Goal: Transaction & Acquisition: Purchase product/service

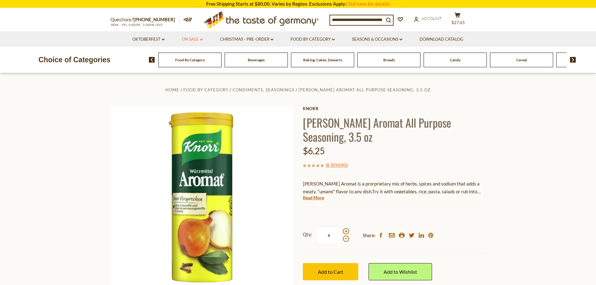
click at [197, 37] on link "On Sale dropdown_arrow" at bounding box center [192, 39] width 21 height 7
click at [193, 54] on link "All On Sale" at bounding box center [189, 56] width 23 height 6
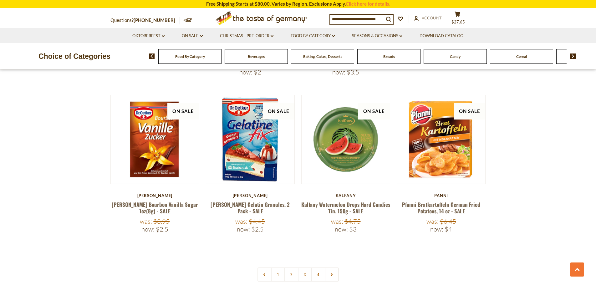
scroll to position [1376, 0]
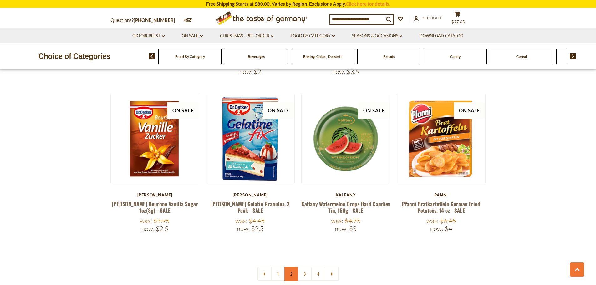
click at [290, 267] on link "2" at bounding box center [291, 274] width 14 height 14
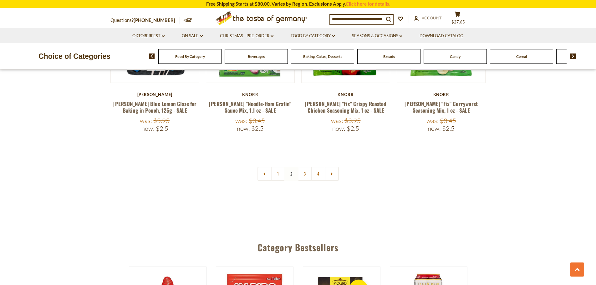
scroll to position [1470, 0]
click at [305, 167] on link "3" at bounding box center [305, 174] width 14 height 14
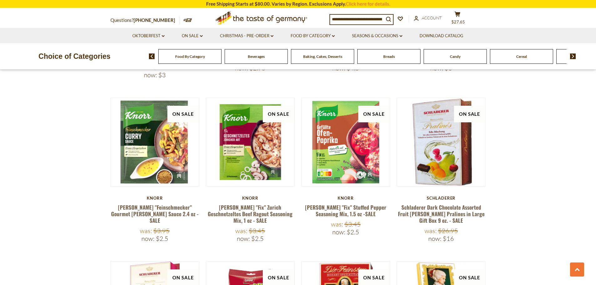
scroll to position [1052, 0]
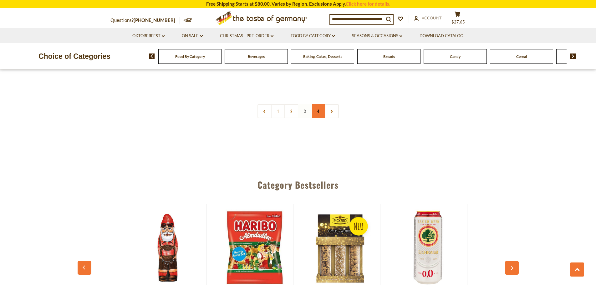
click at [320, 104] on link "4" at bounding box center [318, 111] width 14 height 14
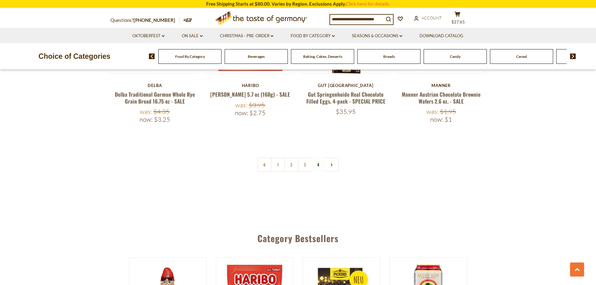
scroll to position [1303, 0]
click at [581, 270] on button at bounding box center [577, 270] width 14 height 14
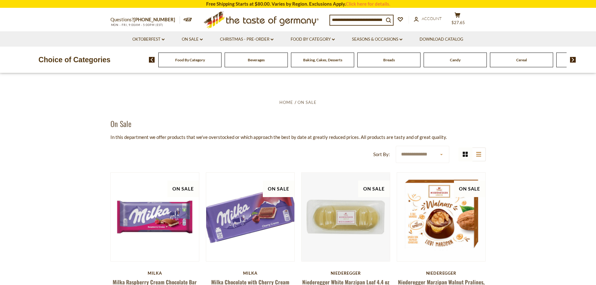
click at [383, 18] on input at bounding box center [357, 19] width 54 height 9
drag, startPoint x: 388, startPoint y: 20, endPoint x: 340, endPoint y: 22, distance: 47.9
click at [340, 22] on input at bounding box center [357, 19] width 54 height 9
click at [384, 16] on input at bounding box center [357, 19] width 54 height 9
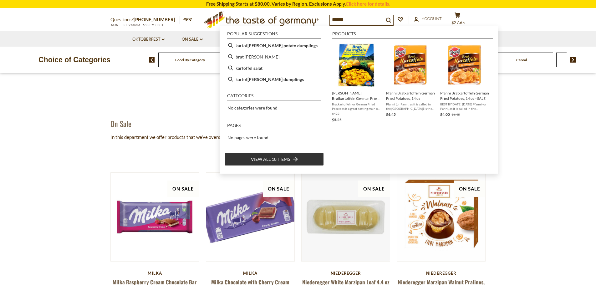
type input "******"
click at [185, 60] on span "Food By Category" at bounding box center [190, 60] width 30 height 5
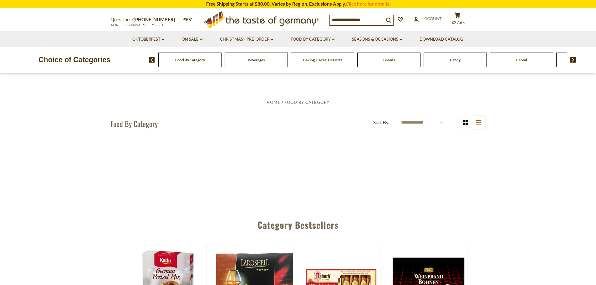
click at [222, 63] on div "Baking, Cakes, Desserts" at bounding box center [189, 60] width 63 height 15
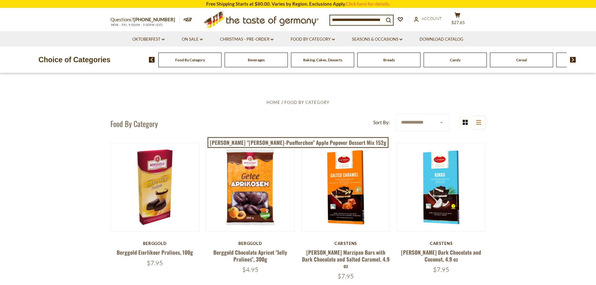
click at [325, 61] on span "Baking, Cakes, Desserts" at bounding box center [322, 60] width 39 height 5
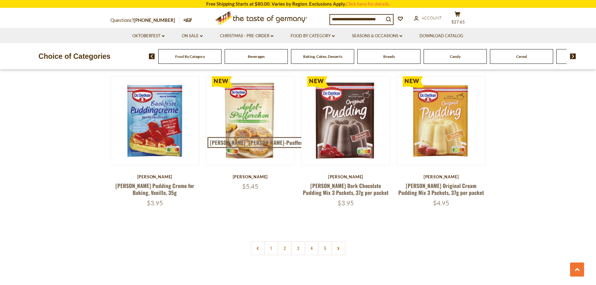
scroll to position [1439, 0]
click at [283, 241] on link "2" at bounding box center [285, 248] width 14 height 14
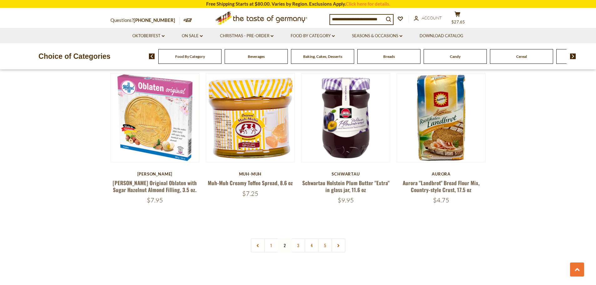
scroll to position [1434, 0]
click at [300, 238] on link "3" at bounding box center [298, 245] width 14 height 14
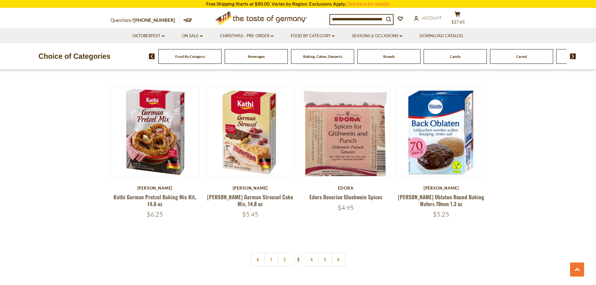
scroll to position [1420, 0]
click at [314, 252] on link "4" at bounding box center [312, 259] width 14 height 14
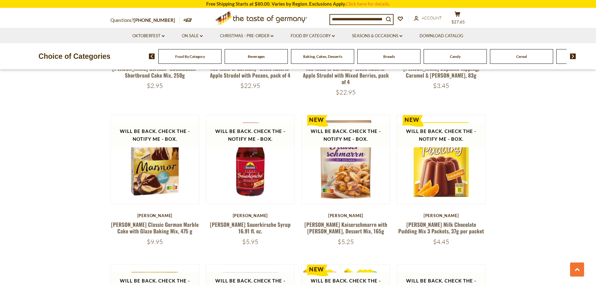
scroll to position [796, 0]
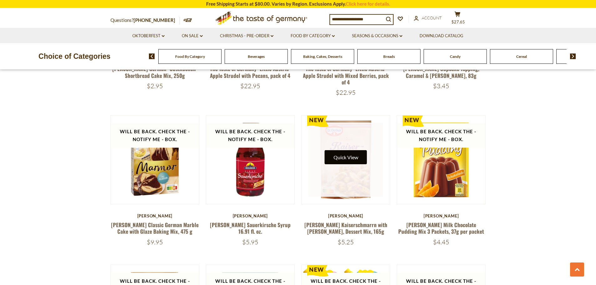
click at [340, 155] on button "Quick View" at bounding box center [346, 157] width 42 height 14
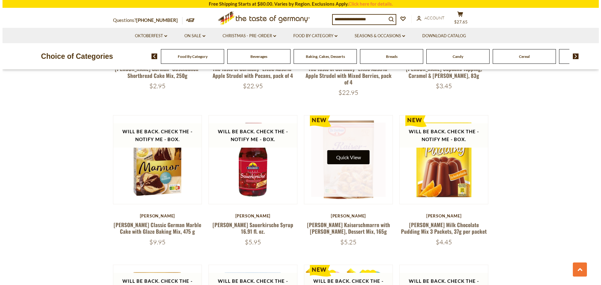
scroll to position [797, 0]
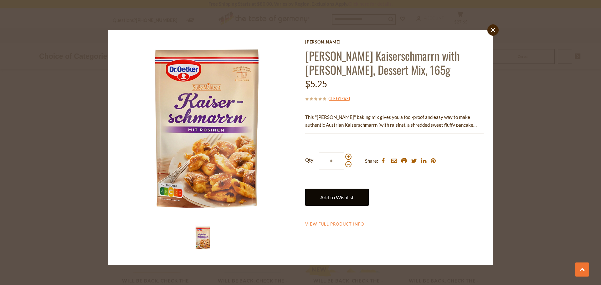
click at [339, 197] on link "Add to Wishlist" at bounding box center [337, 197] width 64 height 17
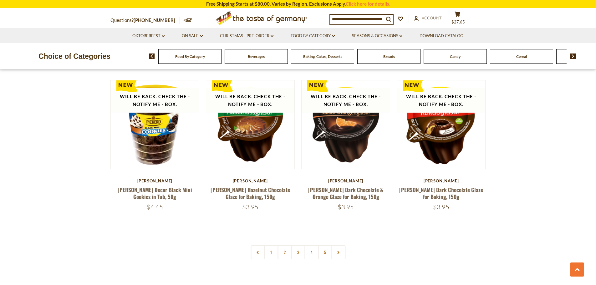
scroll to position [1435, 0]
click at [338, 251] on use at bounding box center [339, 252] width 2 height 3
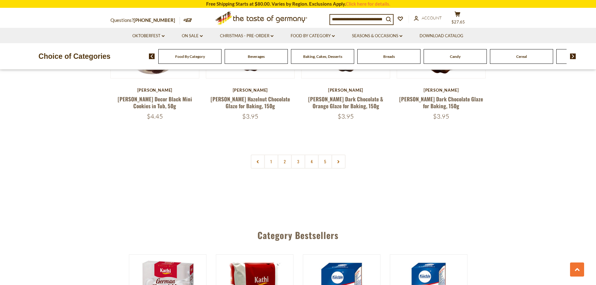
scroll to position [1526, 0]
click at [326, 154] on link "5" at bounding box center [325, 161] width 14 height 14
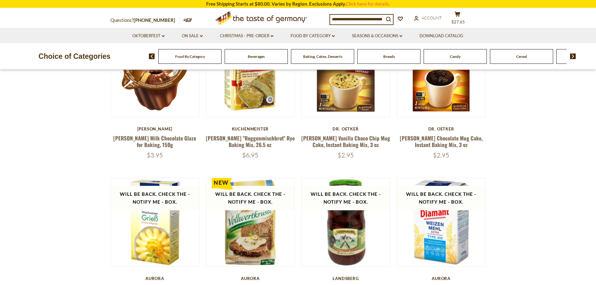
scroll to position [263, 0]
click at [572, 54] on img at bounding box center [573, 57] width 6 height 6
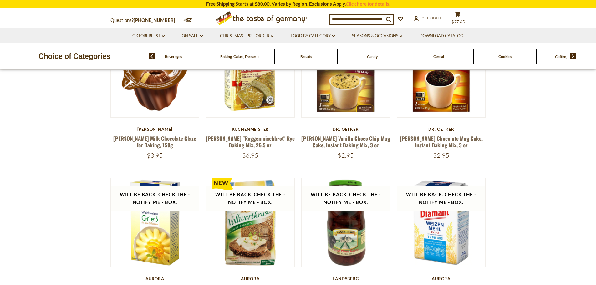
click at [572, 55] on img at bounding box center [573, 57] width 6 height 6
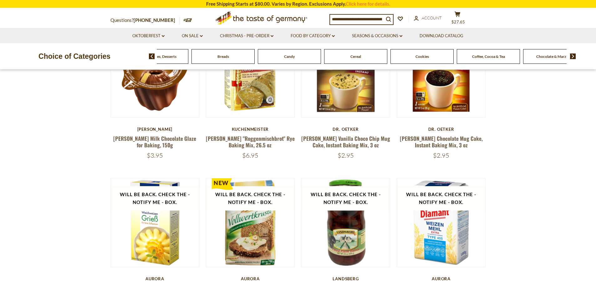
click at [573, 55] on img at bounding box center [573, 57] width 6 height 6
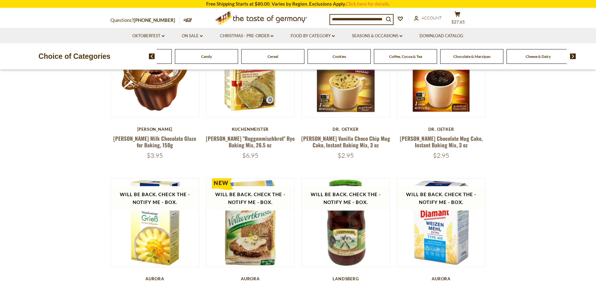
click at [572, 55] on img at bounding box center [573, 57] width 6 height 6
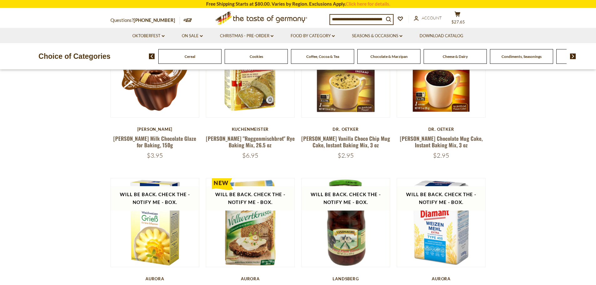
click at [572, 55] on img at bounding box center [573, 57] width 6 height 6
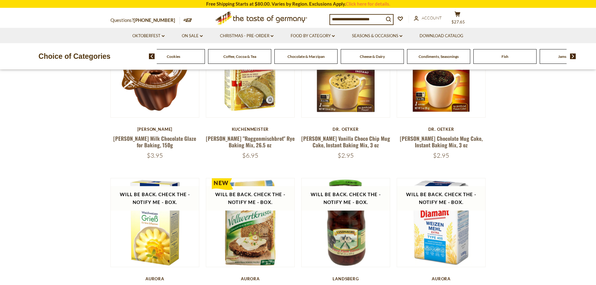
click at [572, 55] on img at bounding box center [573, 57] width 6 height 6
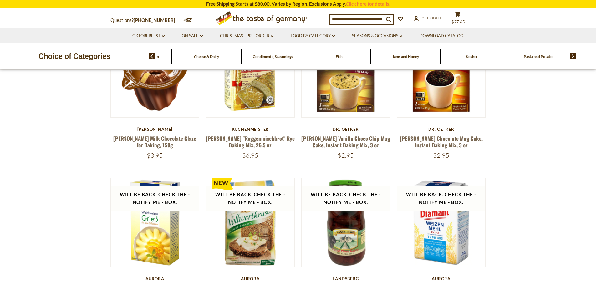
click at [572, 55] on img at bounding box center [573, 57] width 6 height 6
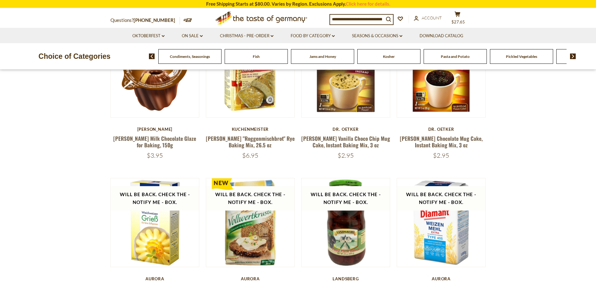
click at [572, 55] on img at bounding box center [573, 57] width 6 height 6
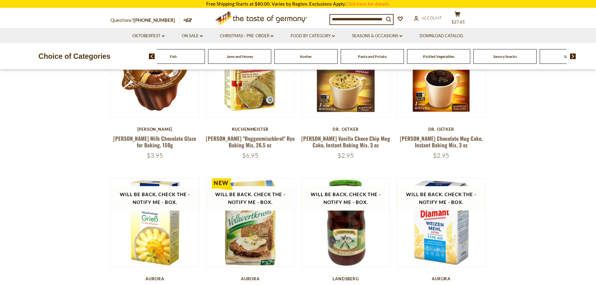
click at [572, 55] on img at bounding box center [573, 57] width 6 height 6
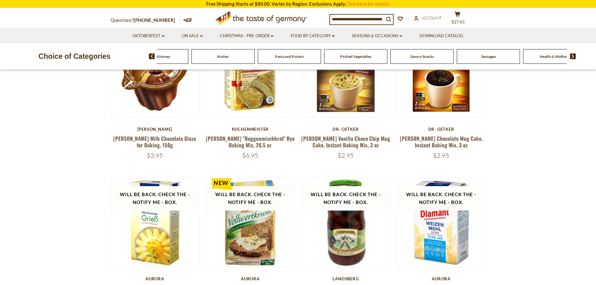
click at [572, 55] on img at bounding box center [573, 57] width 6 height 6
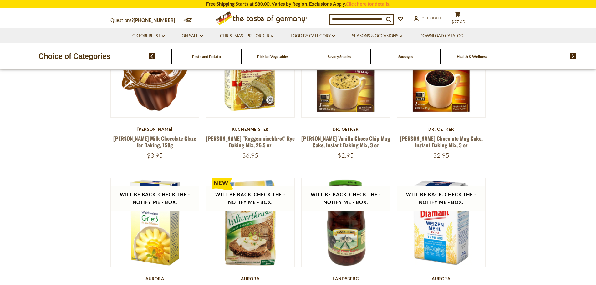
click at [332, 58] on span "Savory Snacks" at bounding box center [339, 56] width 23 height 5
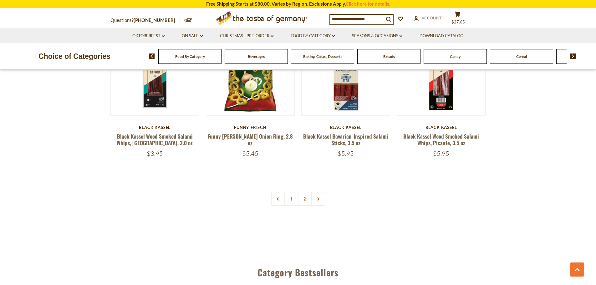
scroll to position [1501, 0]
drag, startPoint x: 301, startPoint y: 167, endPoint x: 330, endPoint y: 162, distance: 28.9
click at [301, 192] on link "2" at bounding box center [305, 199] width 14 height 14
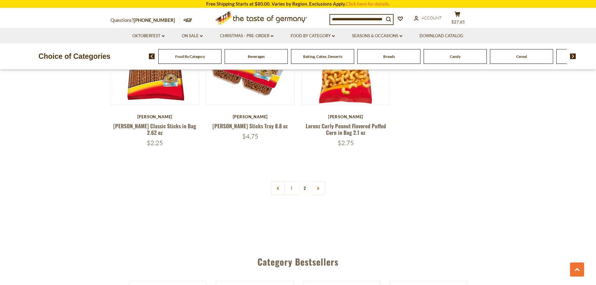
scroll to position [575, 0]
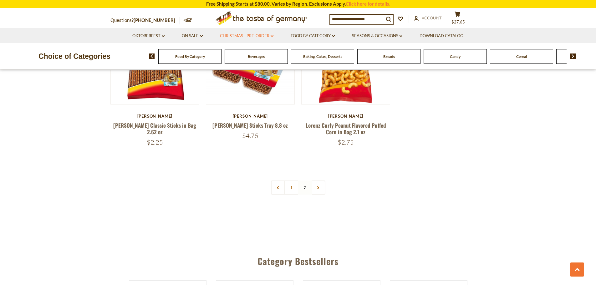
click at [255, 34] on link "Christmas - PRE-ORDER dropdown_arrow" at bounding box center [247, 36] width 54 height 7
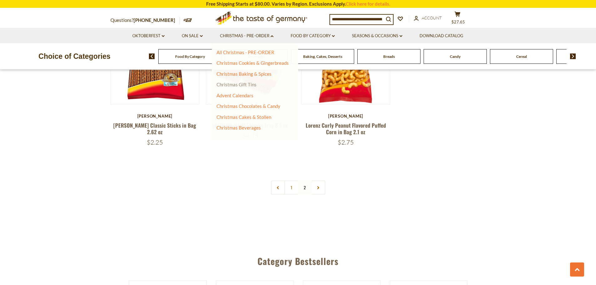
click at [231, 84] on link "Christmas Gift Tins" at bounding box center [237, 85] width 40 height 6
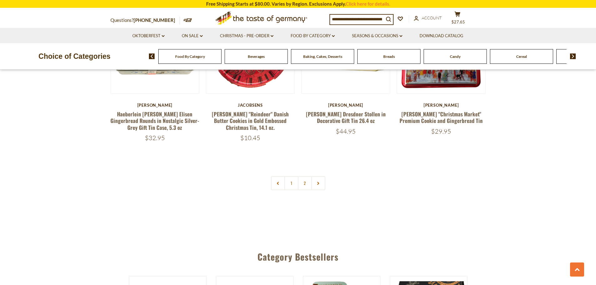
scroll to position [1439, 0]
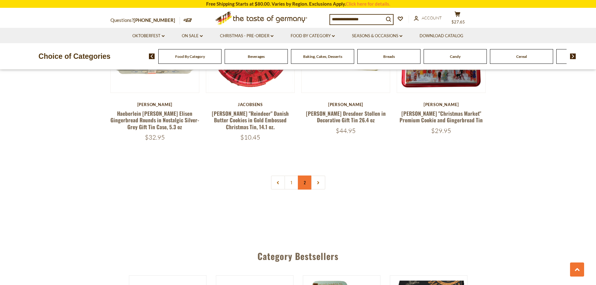
click at [307, 176] on link "2" at bounding box center [305, 183] width 14 height 14
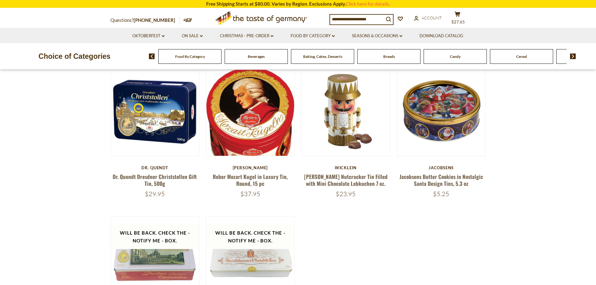
scroll to position [114, 0]
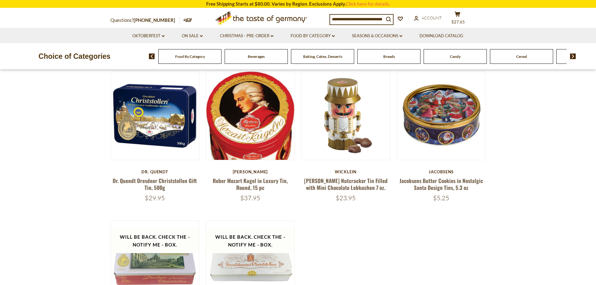
click at [575, 55] on img at bounding box center [573, 57] width 6 height 6
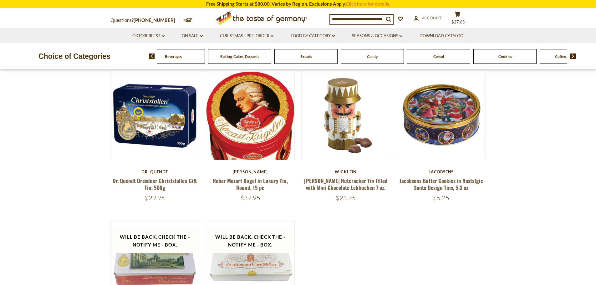
click at [573, 56] on img at bounding box center [573, 57] width 6 height 6
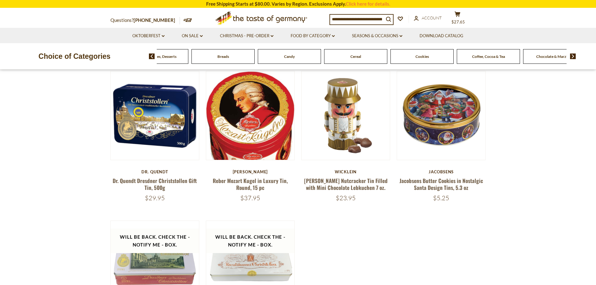
click at [573, 56] on img at bounding box center [573, 57] width 6 height 6
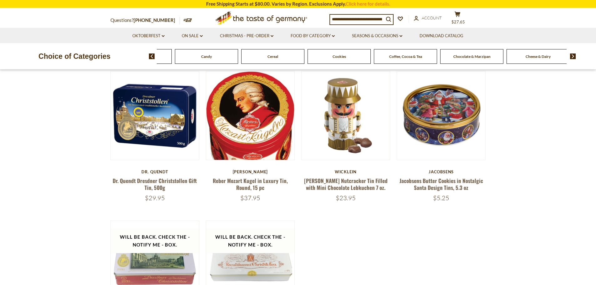
click at [531, 55] on span "Cheese & Dairy" at bounding box center [538, 56] width 25 height 5
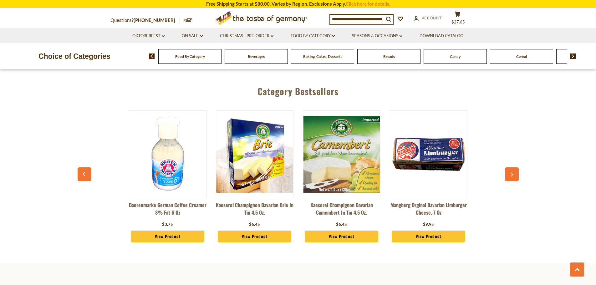
scroll to position [1001, 0]
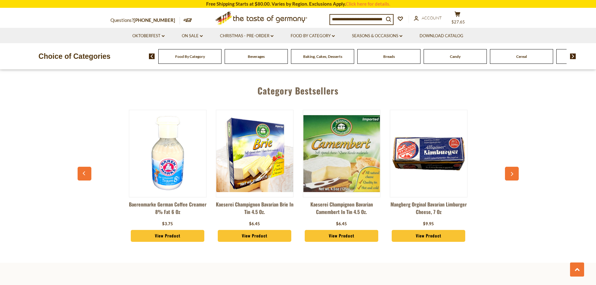
click at [513, 172] on icon "button" at bounding box center [512, 174] width 4 height 4
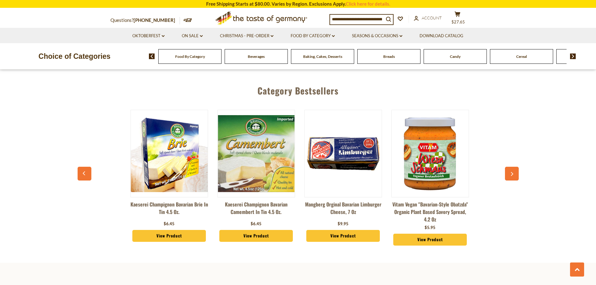
scroll to position [0, 87]
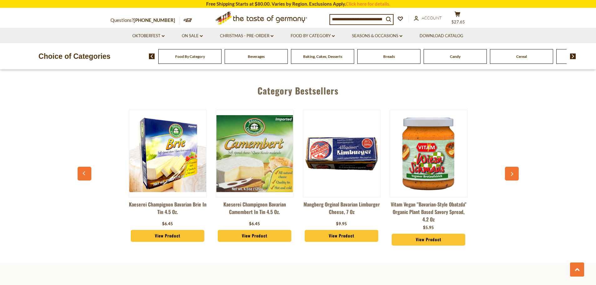
click at [513, 172] on icon "button" at bounding box center [512, 174] width 4 height 4
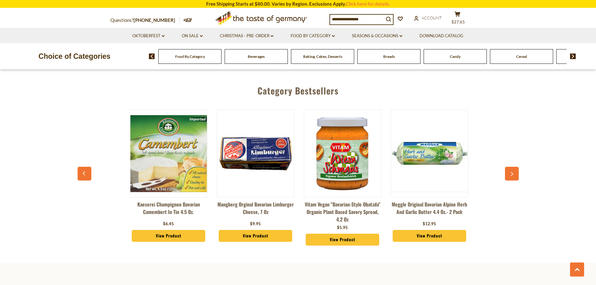
scroll to position [0, 174]
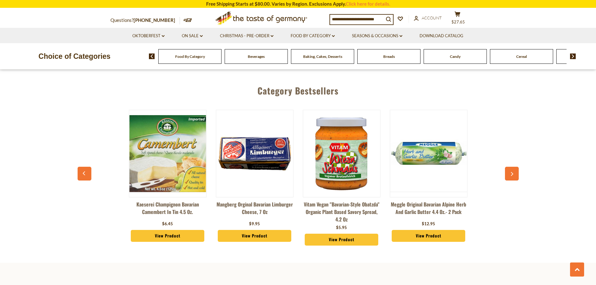
click at [513, 172] on icon "button" at bounding box center [512, 174] width 4 height 4
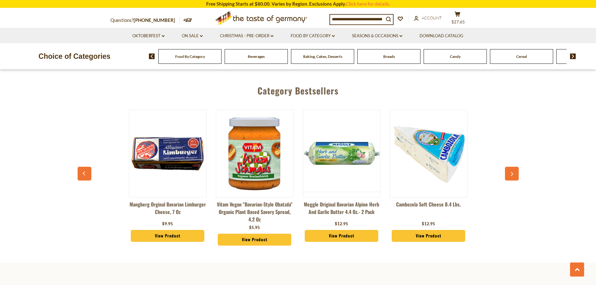
click at [513, 172] on icon "button" at bounding box center [512, 174] width 4 height 4
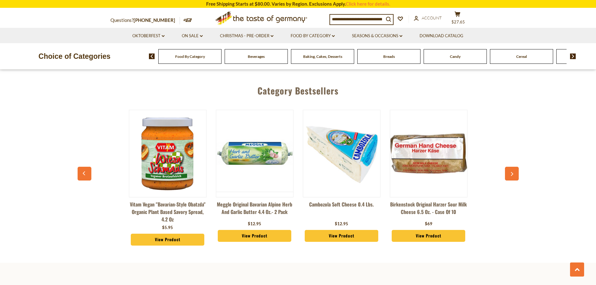
click at [513, 172] on icon "button" at bounding box center [512, 174] width 4 height 4
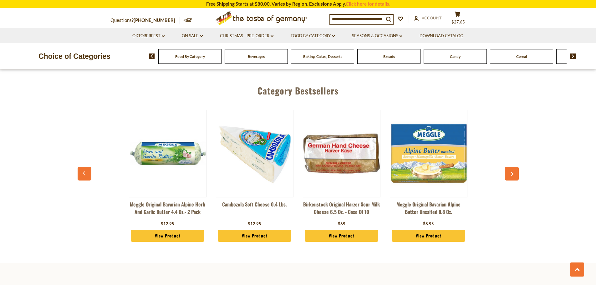
click at [512, 172] on button "button" at bounding box center [512, 174] width 14 height 14
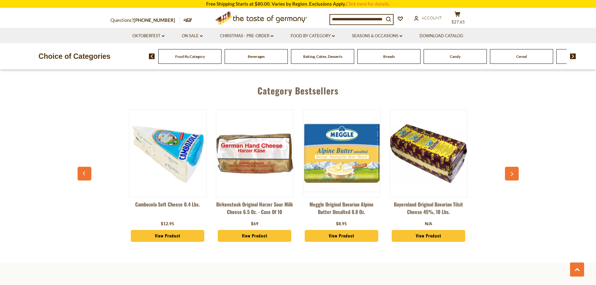
click at [512, 171] on button "button" at bounding box center [512, 174] width 14 height 14
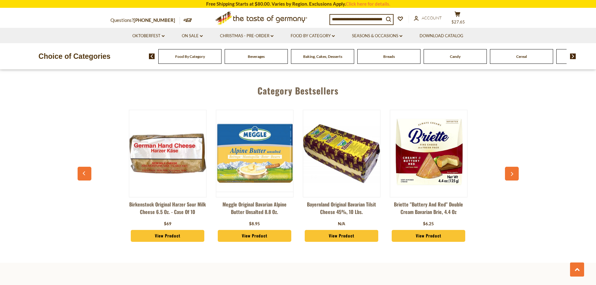
click at [512, 171] on button "button" at bounding box center [512, 174] width 14 height 14
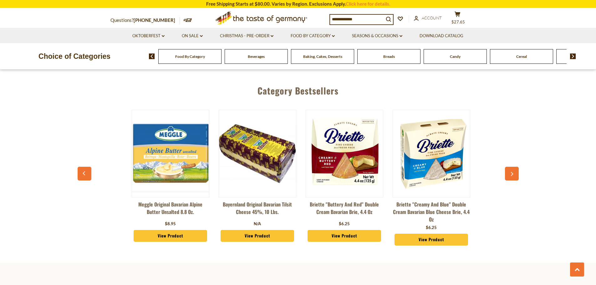
scroll to position [0, 696]
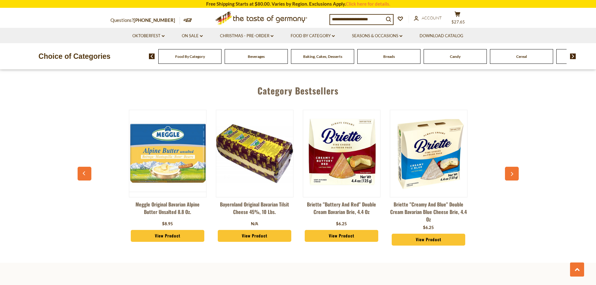
click at [512, 171] on button "button" at bounding box center [512, 174] width 14 height 14
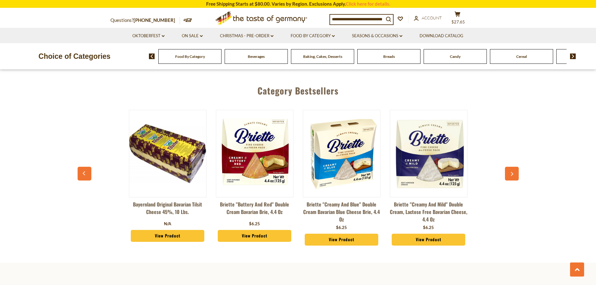
click at [512, 171] on button "button" at bounding box center [512, 174] width 14 height 14
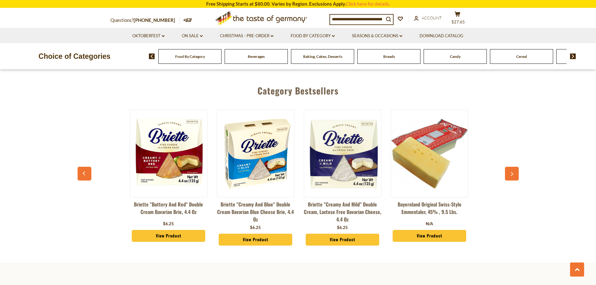
scroll to position [0, 870]
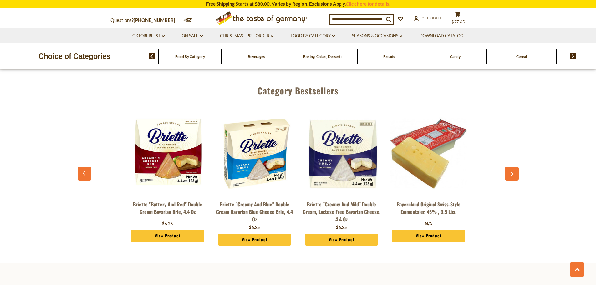
click at [511, 169] on button "button" at bounding box center [512, 174] width 14 height 14
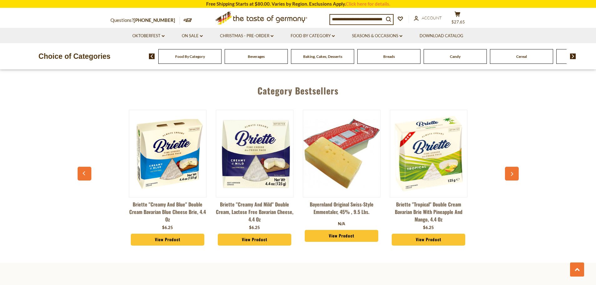
click at [509, 168] on button "button" at bounding box center [512, 174] width 14 height 14
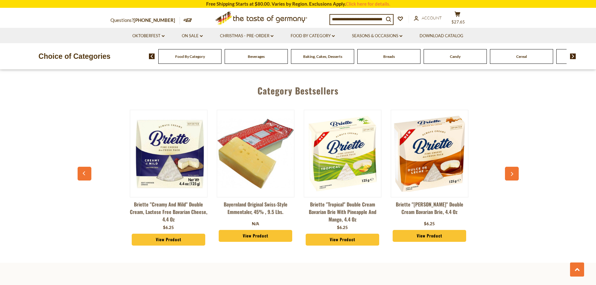
scroll to position [0, 1044]
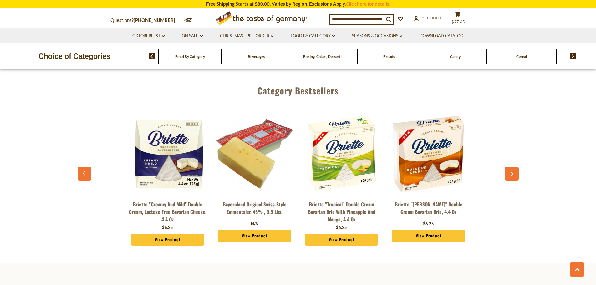
click at [508, 166] on div "Baerenmarke German Coffee Creamer 8% Fat 6 oz $3.75 View Product Kaeserei Champ…" at bounding box center [298, 179] width 435 height 155
click at [572, 56] on img at bounding box center [573, 57] width 6 height 6
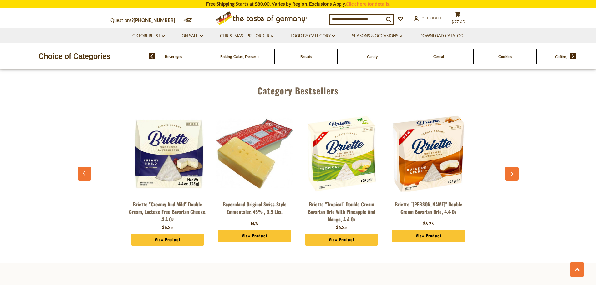
click at [571, 54] on img at bounding box center [573, 57] width 6 height 6
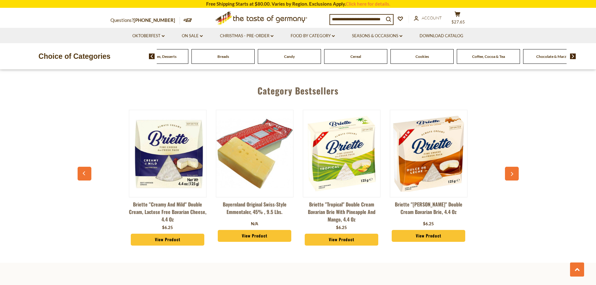
click at [571, 54] on img at bounding box center [573, 57] width 6 height 6
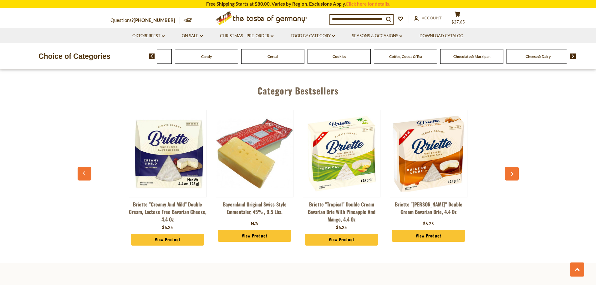
click at [573, 54] on img at bounding box center [573, 57] width 6 height 6
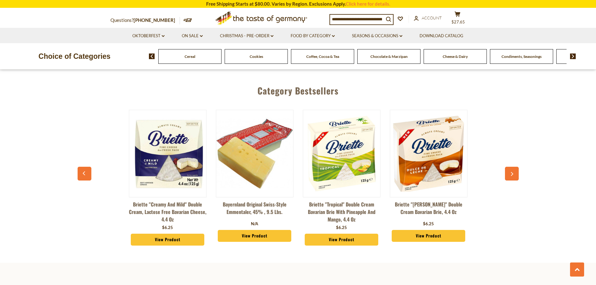
click at [574, 55] on img at bounding box center [573, 57] width 6 height 6
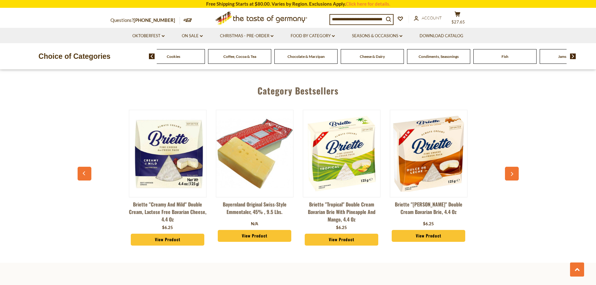
click at [573, 55] on img at bounding box center [573, 57] width 6 height 6
click at [271, 58] on span "Condiments, Seasonings" at bounding box center [273, 56] width 40 height 5
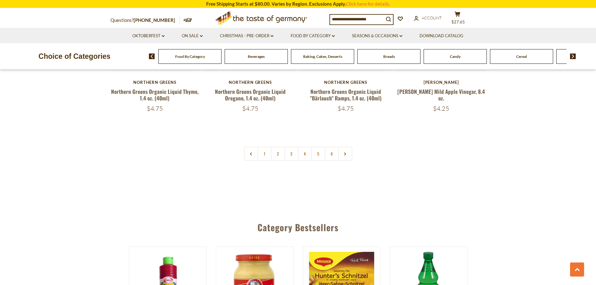
scroll to position [1533, 0]
click at [277, 146] on link "2" at bounding box center [278, 153] width 14 height 14
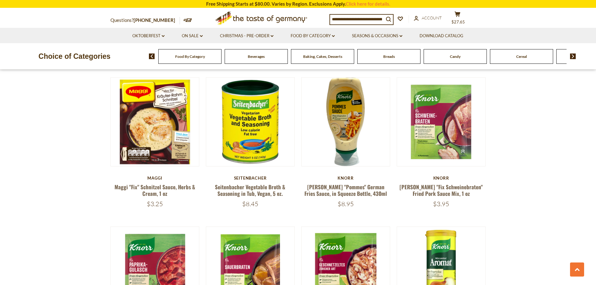
scroll to position [827, 0]
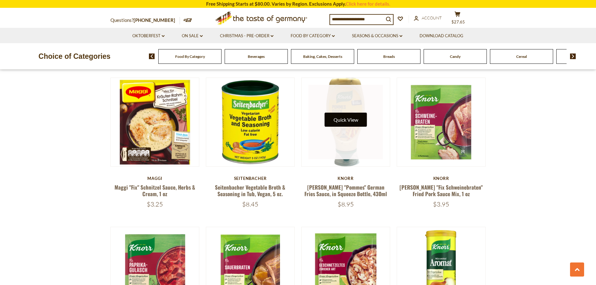
click at [347, 114] on button "Quick View" at bounding box center [346, 120] width 42 height 14
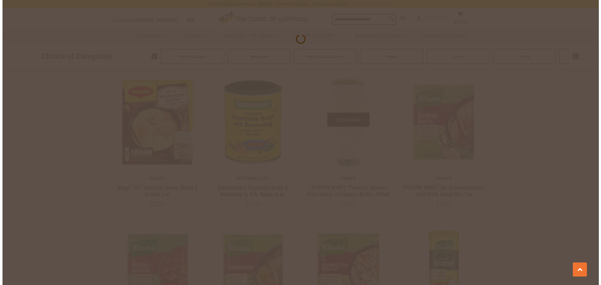
scroll to position [828, 0]
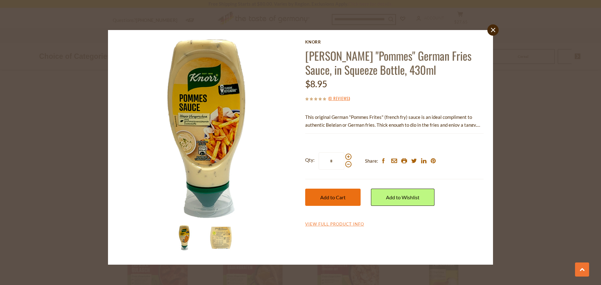
click at [339, 201] on button "Add to Cart" at bounding box center [332, 197] width 55 height 17
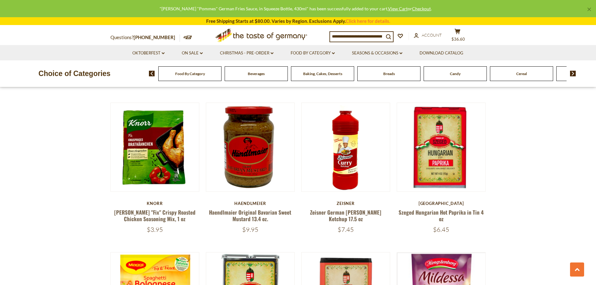
scroll to position [1108, 0]
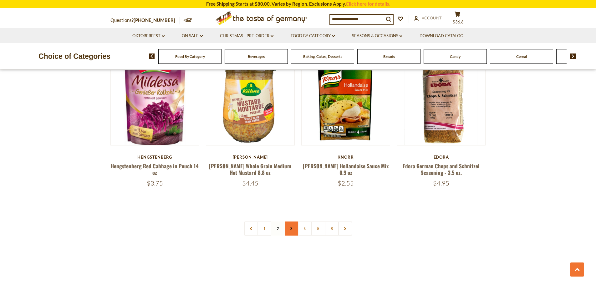
click at [292, 222] on link "3" at bounding box center [291, 229] width 14 height 14
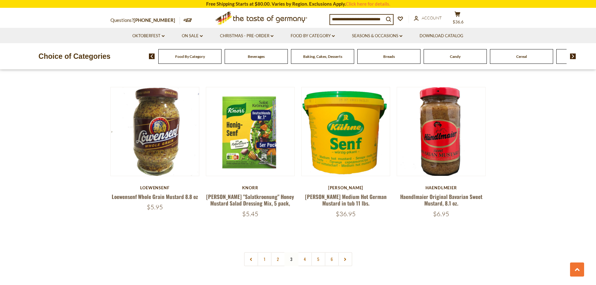
scroll to position [1414, 0]
click at [303, 252] on link "4" at bounding box center [305, 259] width 14 height 14
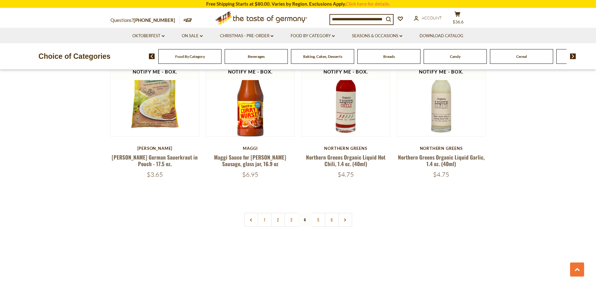
scroll to position [1454, 0]
click at [316, 212] on link "5" at bounding box center [318, 219] width 14 height 14
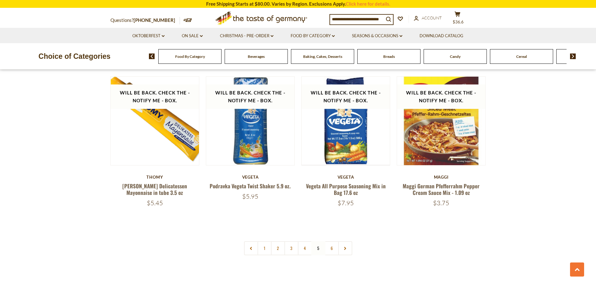
scroll to position [1452, 0]
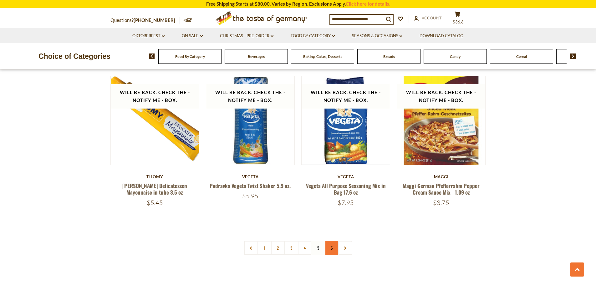
click at [330, 241] on link "6" at bounding box center [332, 248] width 14 height 14
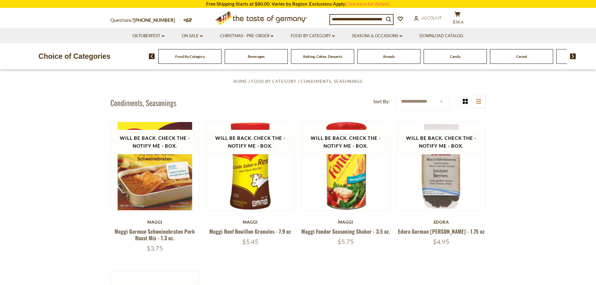
scroll to position [170, 0]
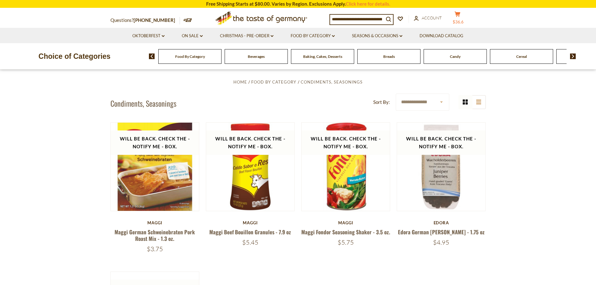
click at [464, 19] on span "$36.6" at bounding box center [458, 21] width 11 height 5
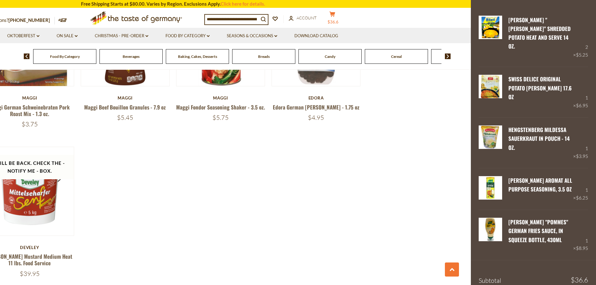
scroll to position [39, 0]
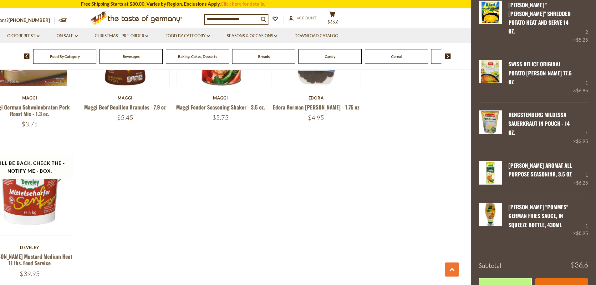
click at [559, 278] on link "Checkout" at bounding box center [561, 286] width 53 height 17
